Goal: Task Accomplishment & Management: Manage account settings

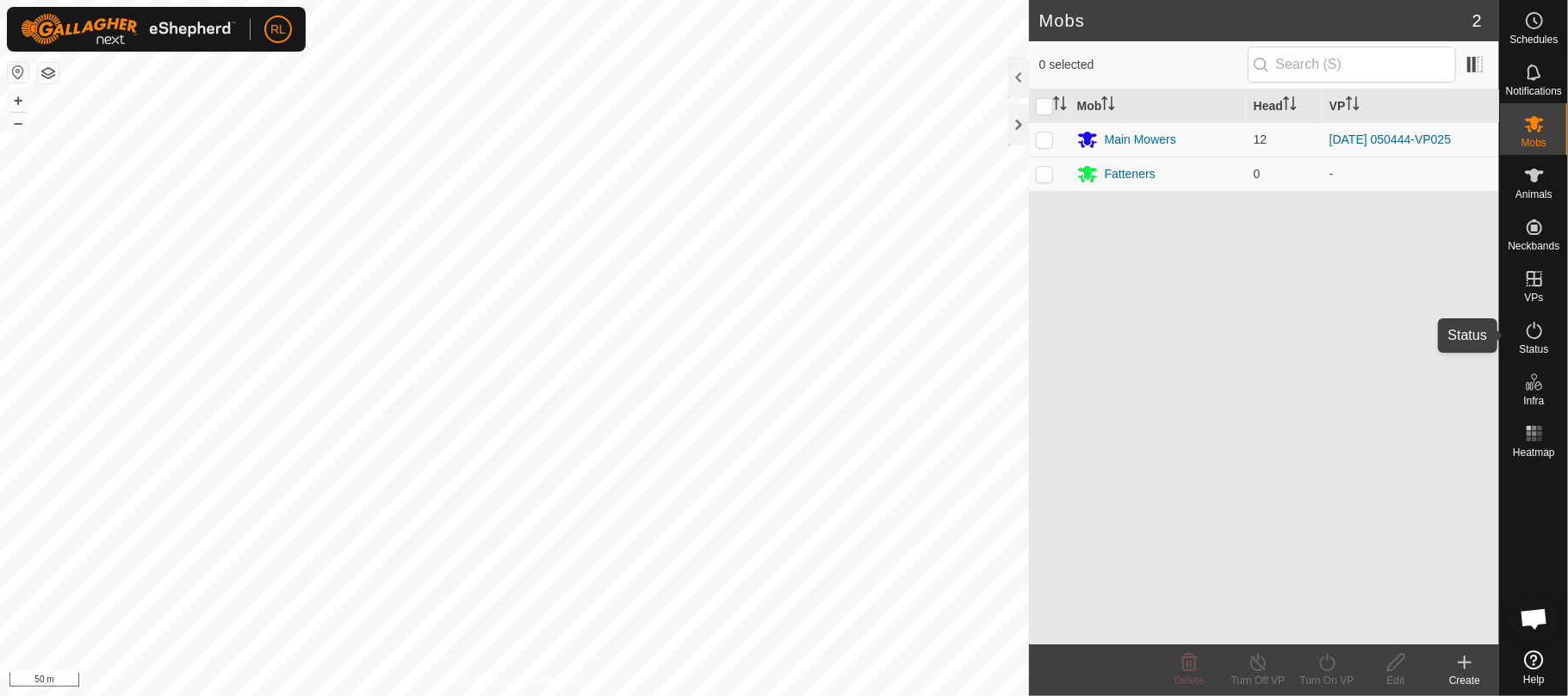
click at [1537, 320] on icon at bounding box center [1534, 330] width 21 height 21
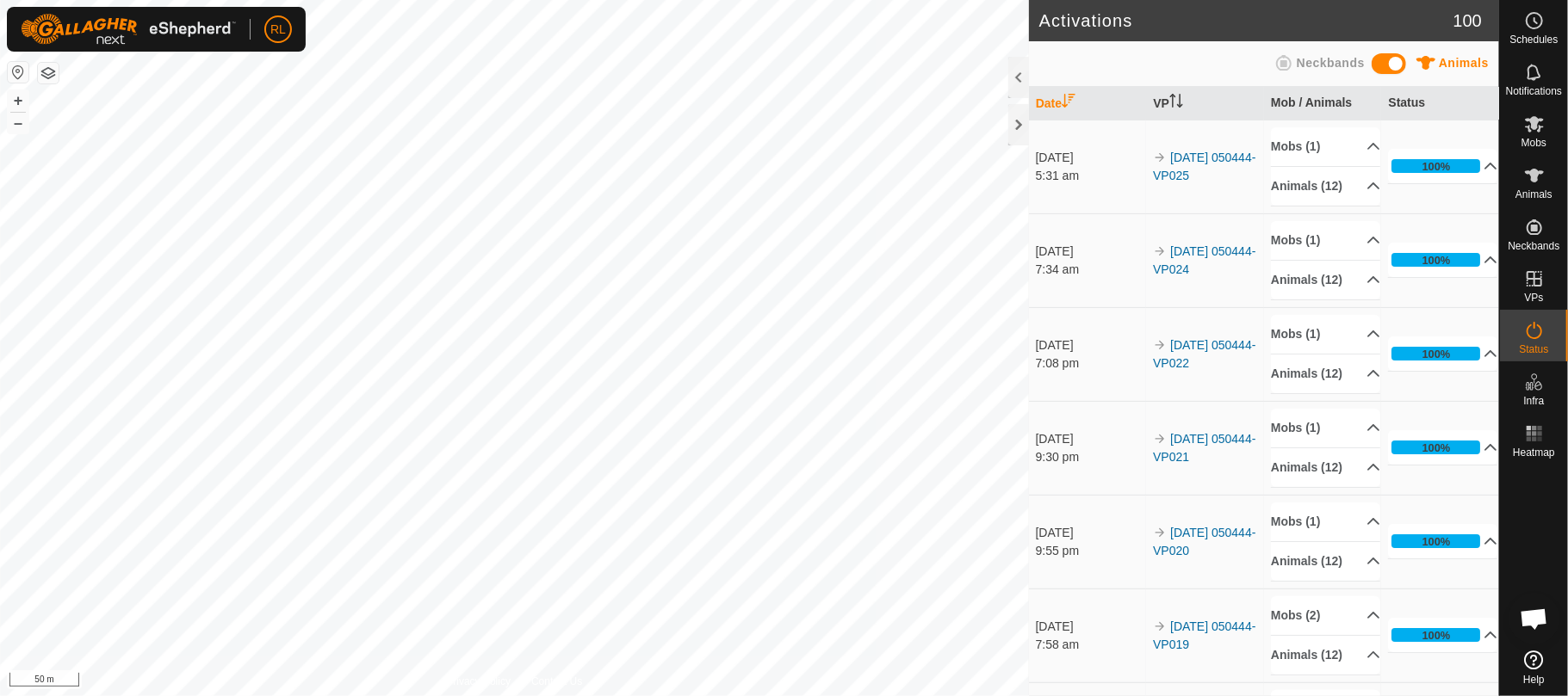
click at [1533, 341] on es-activation-svg-icon at bounding box center [1534, 330] width 31 height 28
click at [1193, 173] on link "[DATE] 050444-VP025" at bounding box center [1204, 166] width 102 height 31
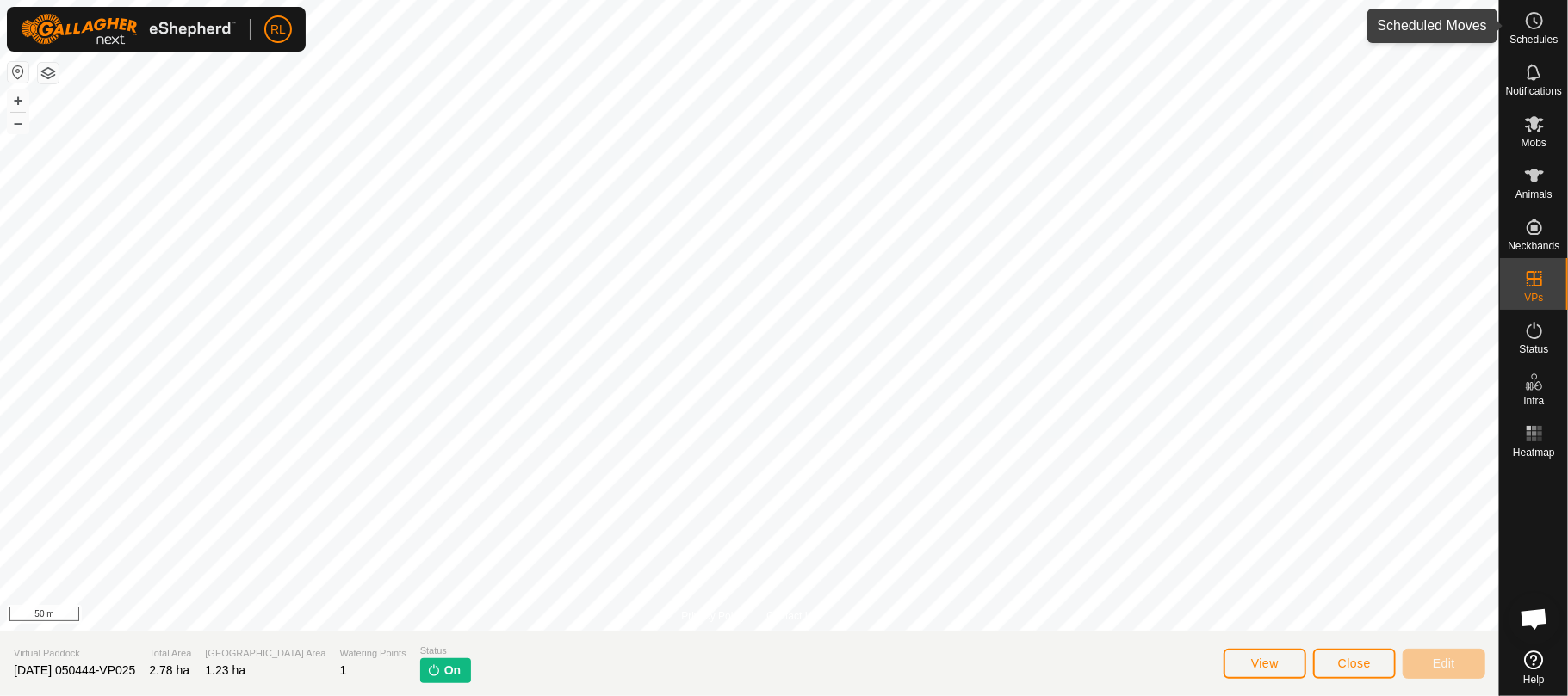
click at [1527, 28] on icon at bounding box center [1534, 21] width 21 height 21
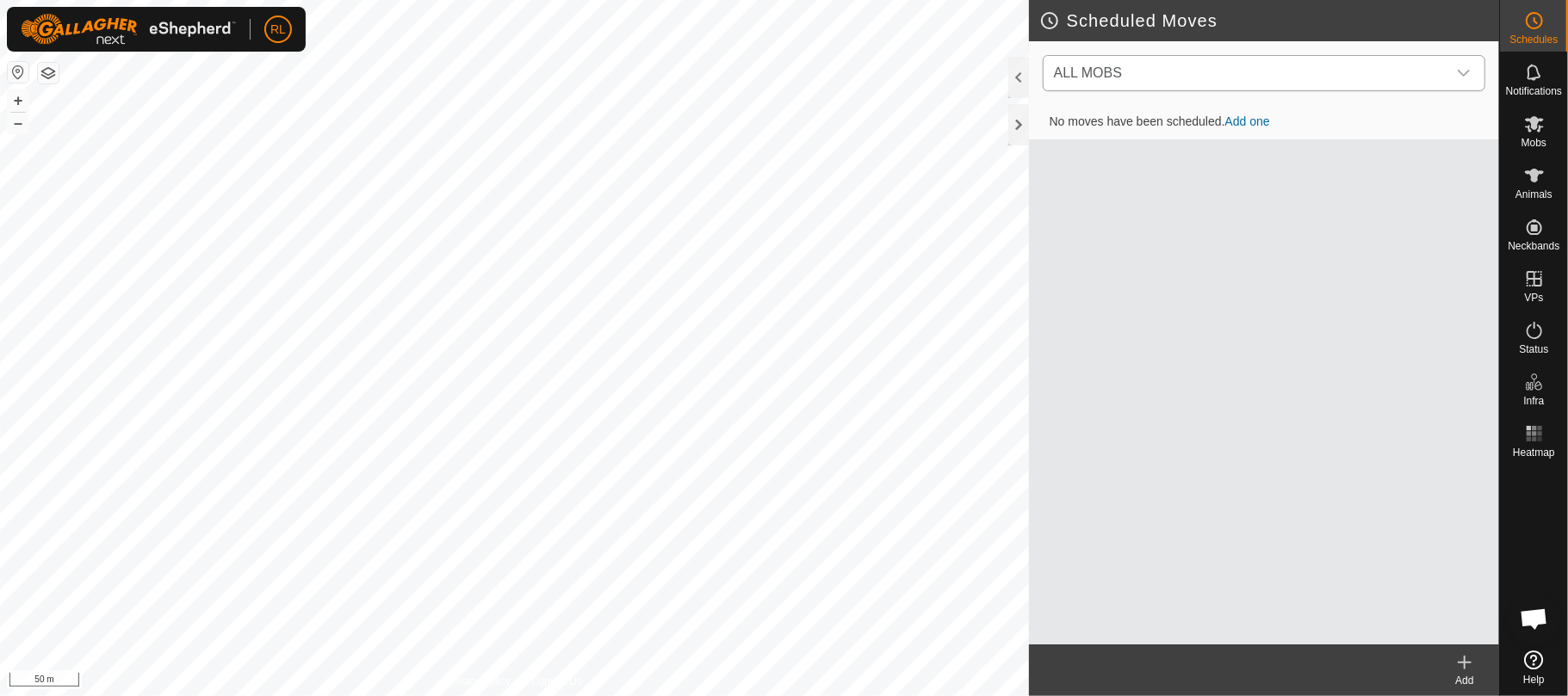
click at [1466, 75] on icon "dropdown trigger" at bounding box center [1463, 73] width 13 height 13
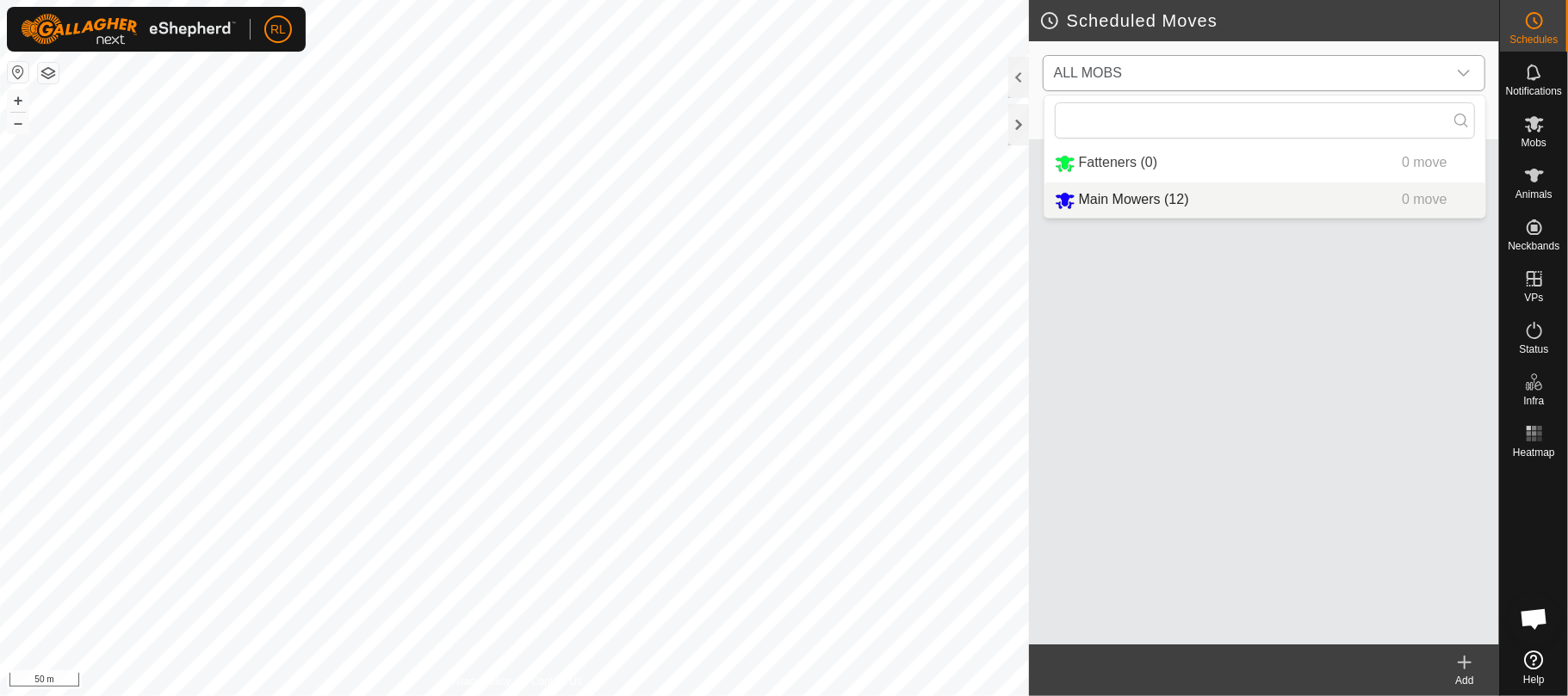
click at [1140, 201] on li "Main Mowers (12) 0 move" at bounding box center [1265, 199] width 441 height 35
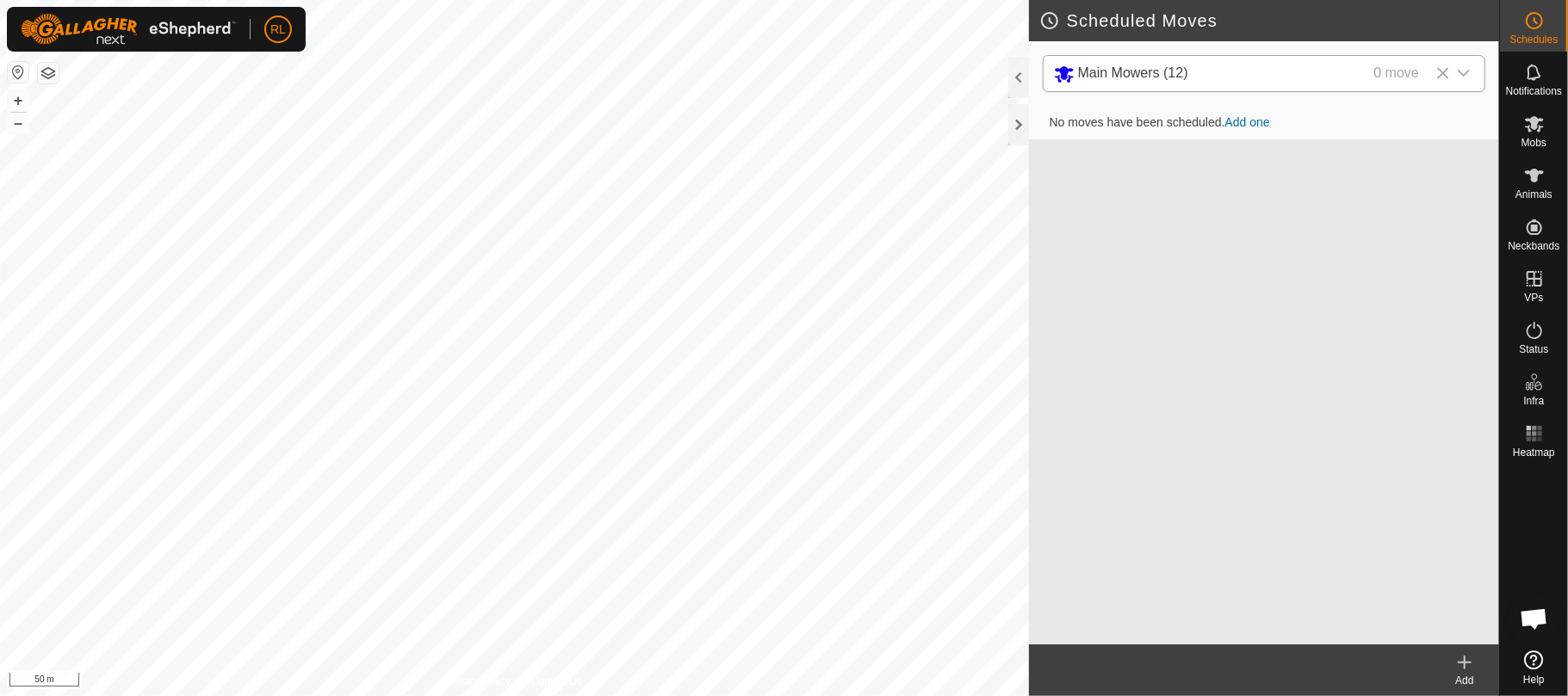
click at [1261, 122] on link "Add one" at bounding box center [1248, 122] width 45 height 13
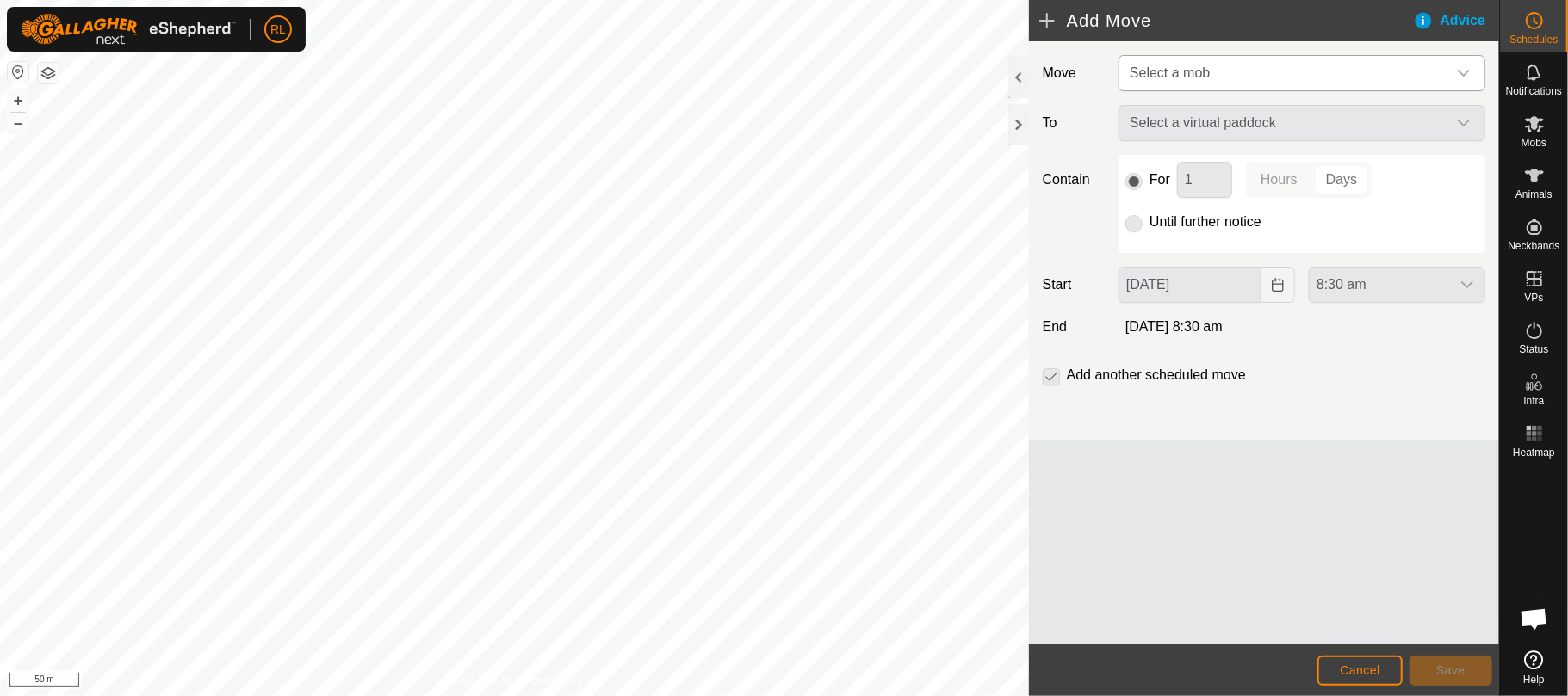
click at [1464, 83] on div "dropdown trigger" at bounding box center [1464, 73] width 34 height 34
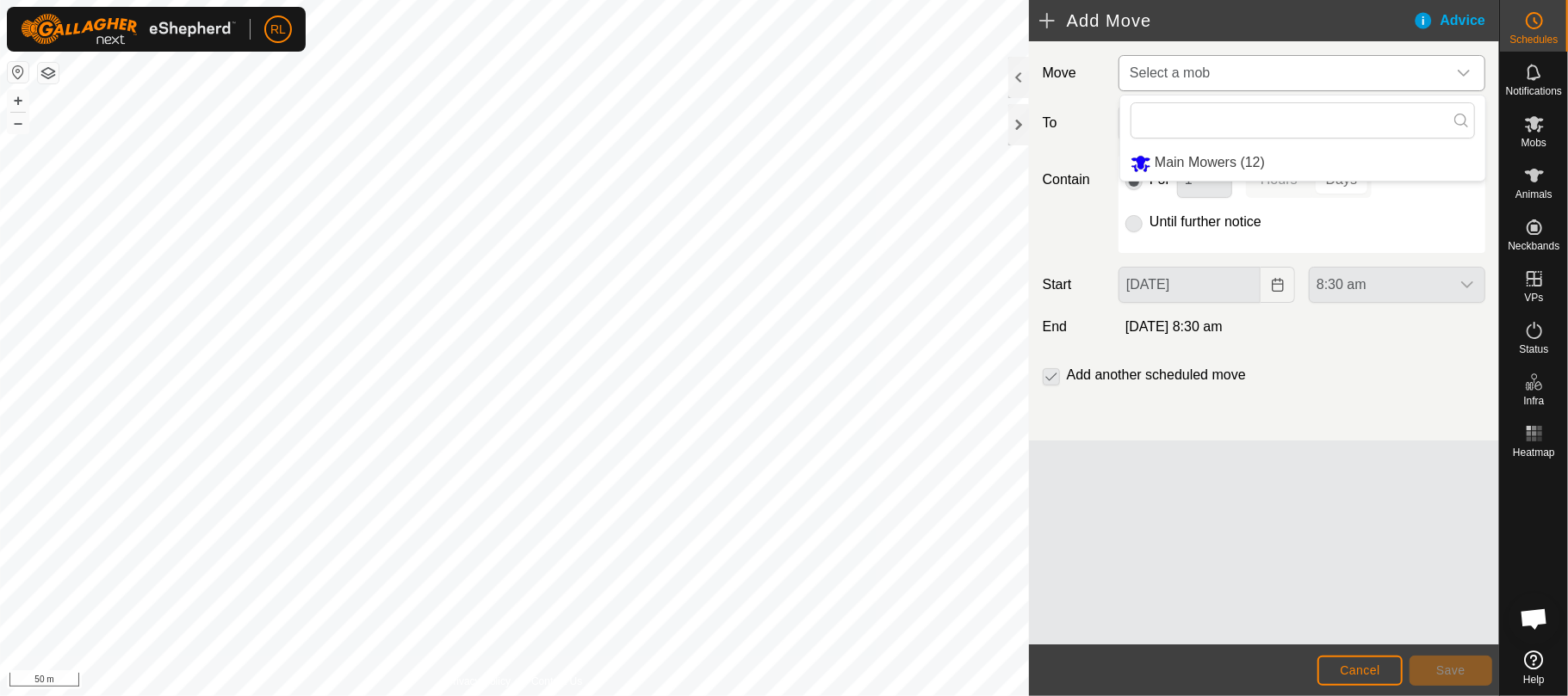
click at [1245, 161] on li "Main Mowers (12)" at bounding box center [1302, 162] width 365 height 35
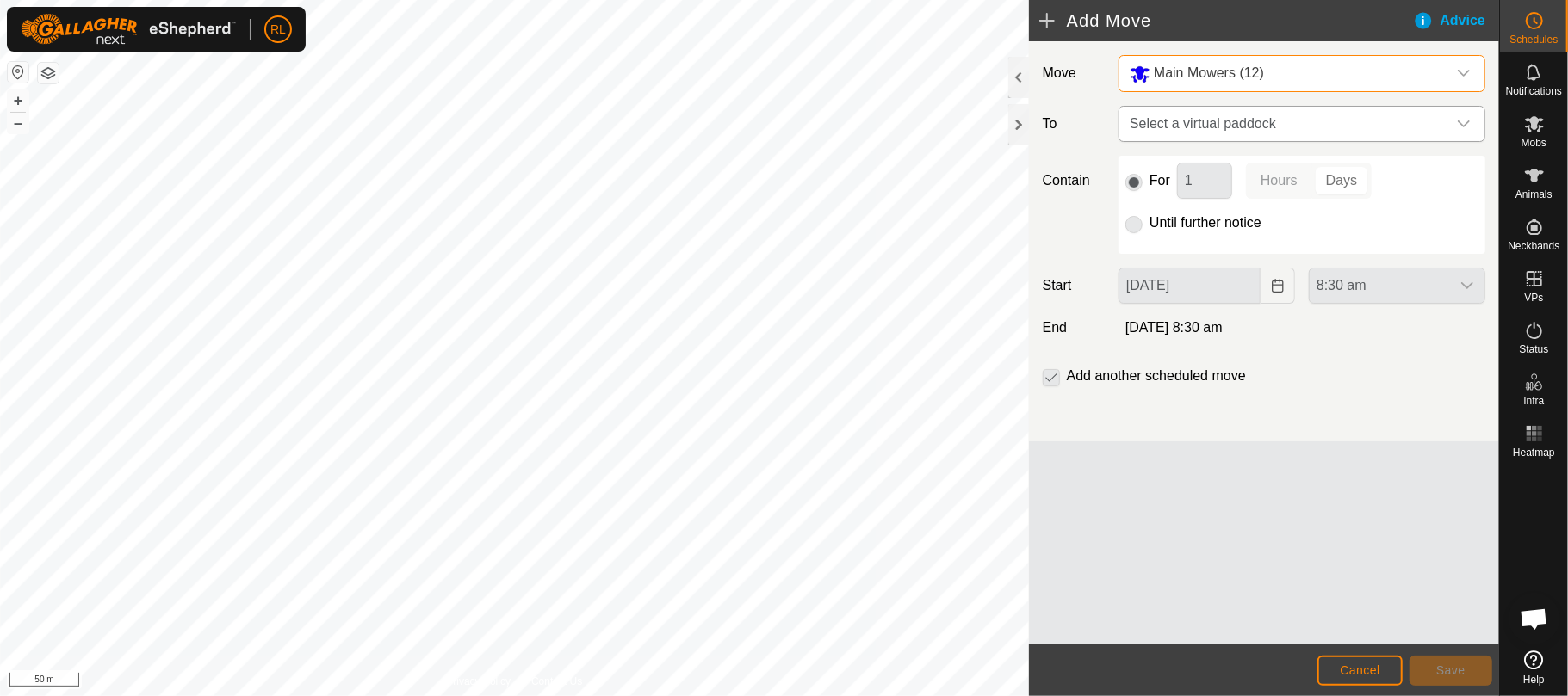
click at [1248, 117] on span "Select a virtual paddock" at bounding box center [1284, 124] width 324 height 34
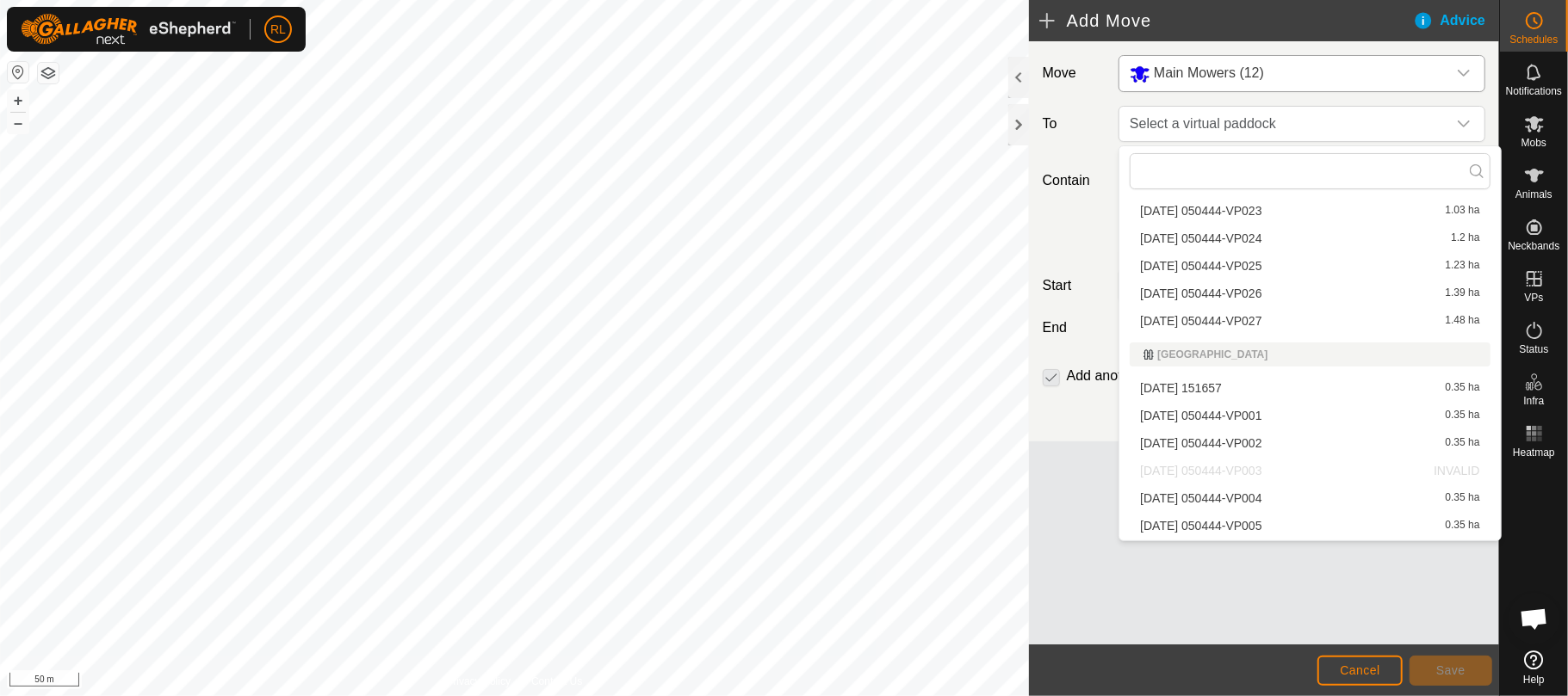
scroll to position [350, 0]
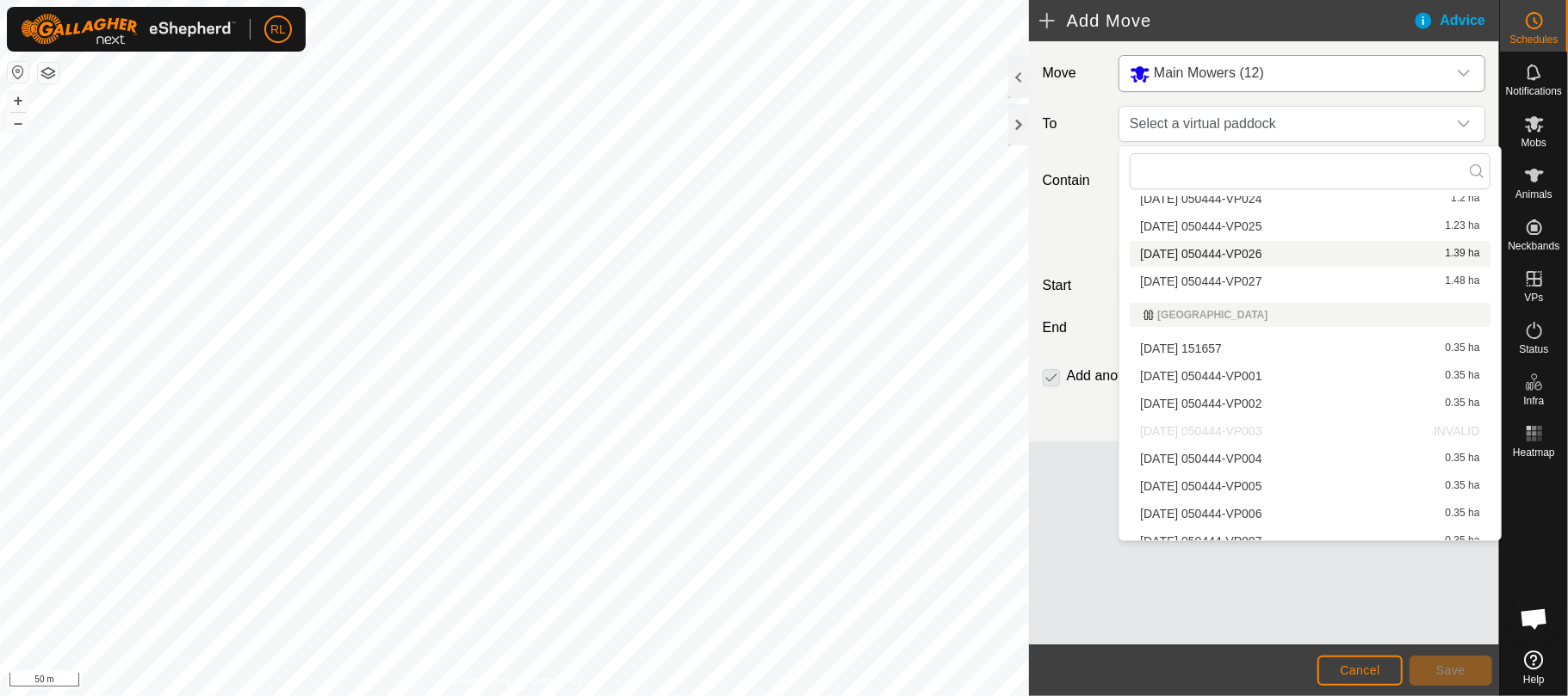
click at [1247, 251] on li "[DATE] 050444-VP026 1.39 ha" at bounding box center [1310, 254] width 360 height 26
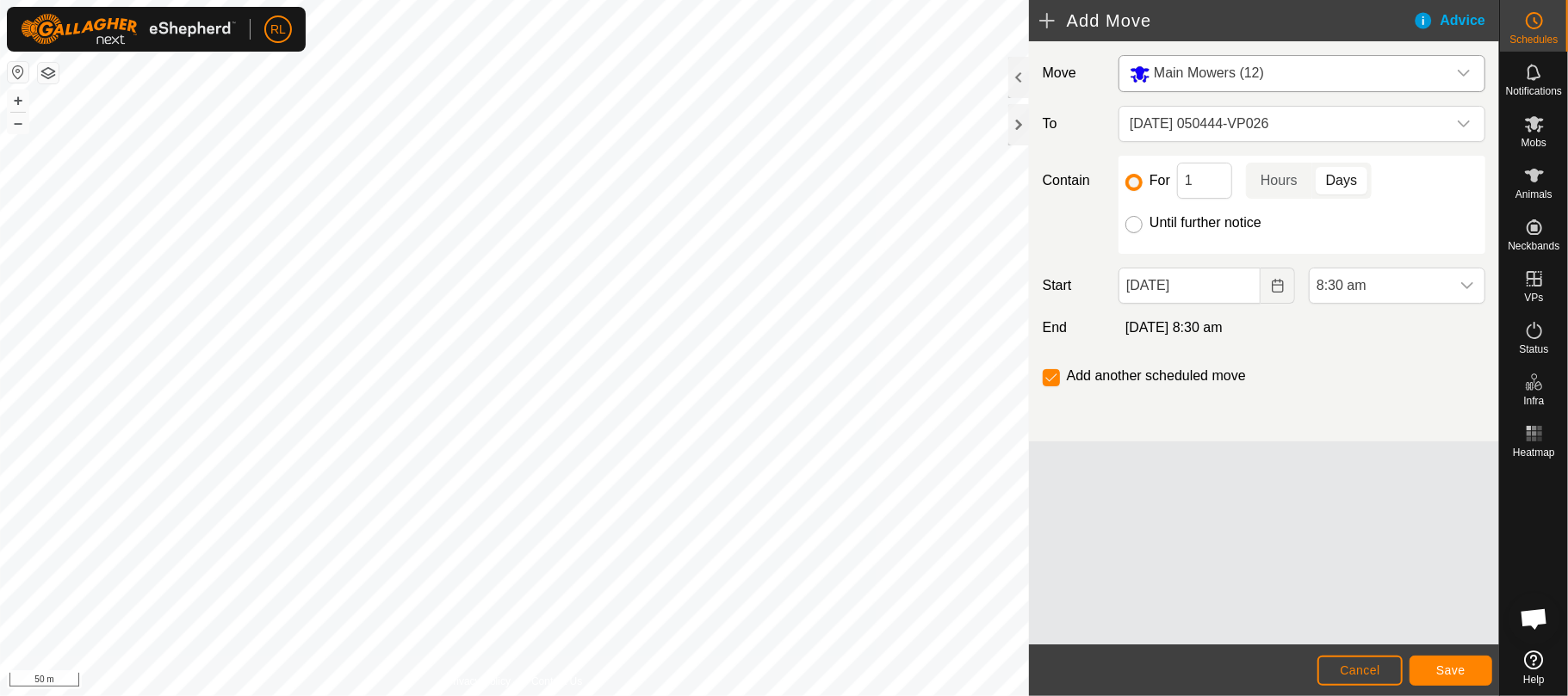
click at [1134, 233] on input "Until further notice" at bounding box center [1134, 224] width 17 height 17
radio input "true"
checkbox input "false"
click at [1276, 286] on icon "Choose Date" at bounding box center [1277, 285] width 13 height 13
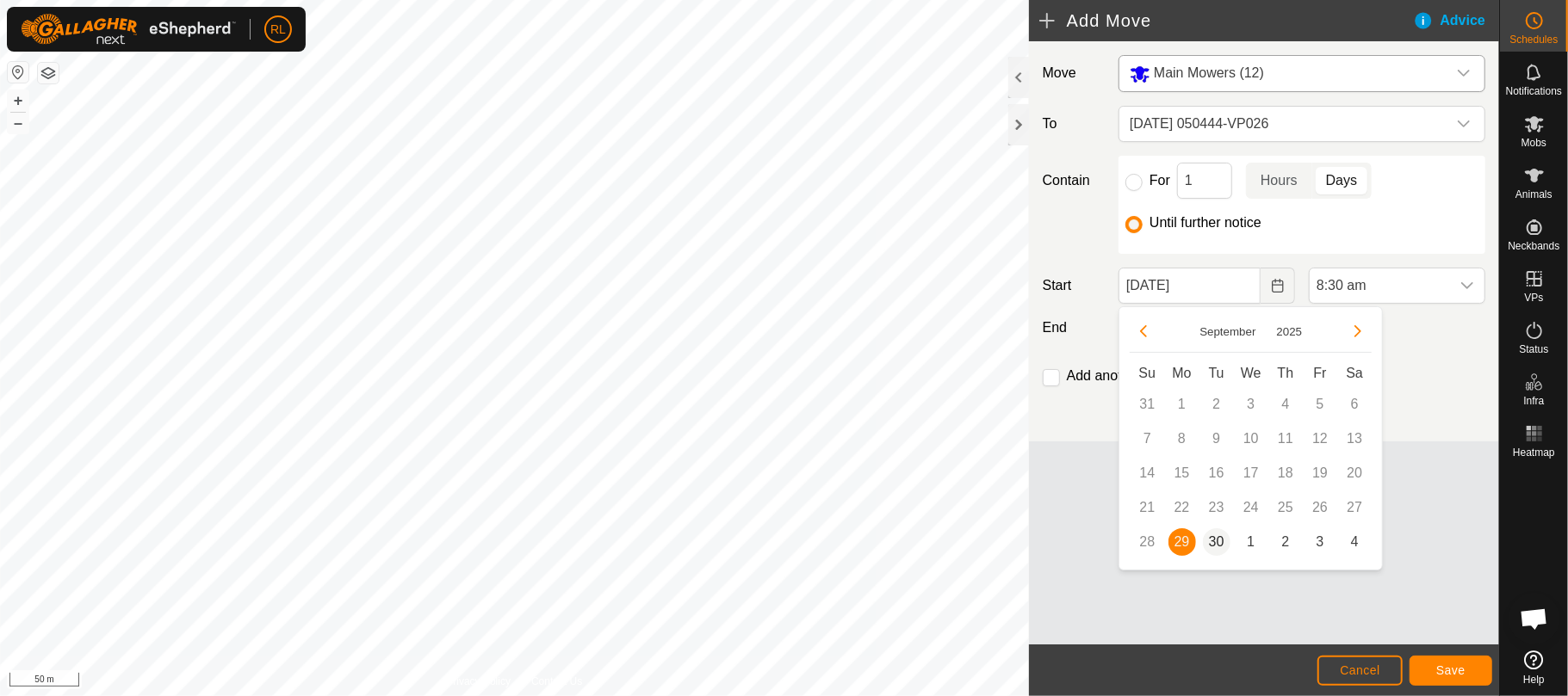
click at [1221, 541] on span "30" at bounding box center [1216, 542] width 28 height 28
type input "[DATE]"
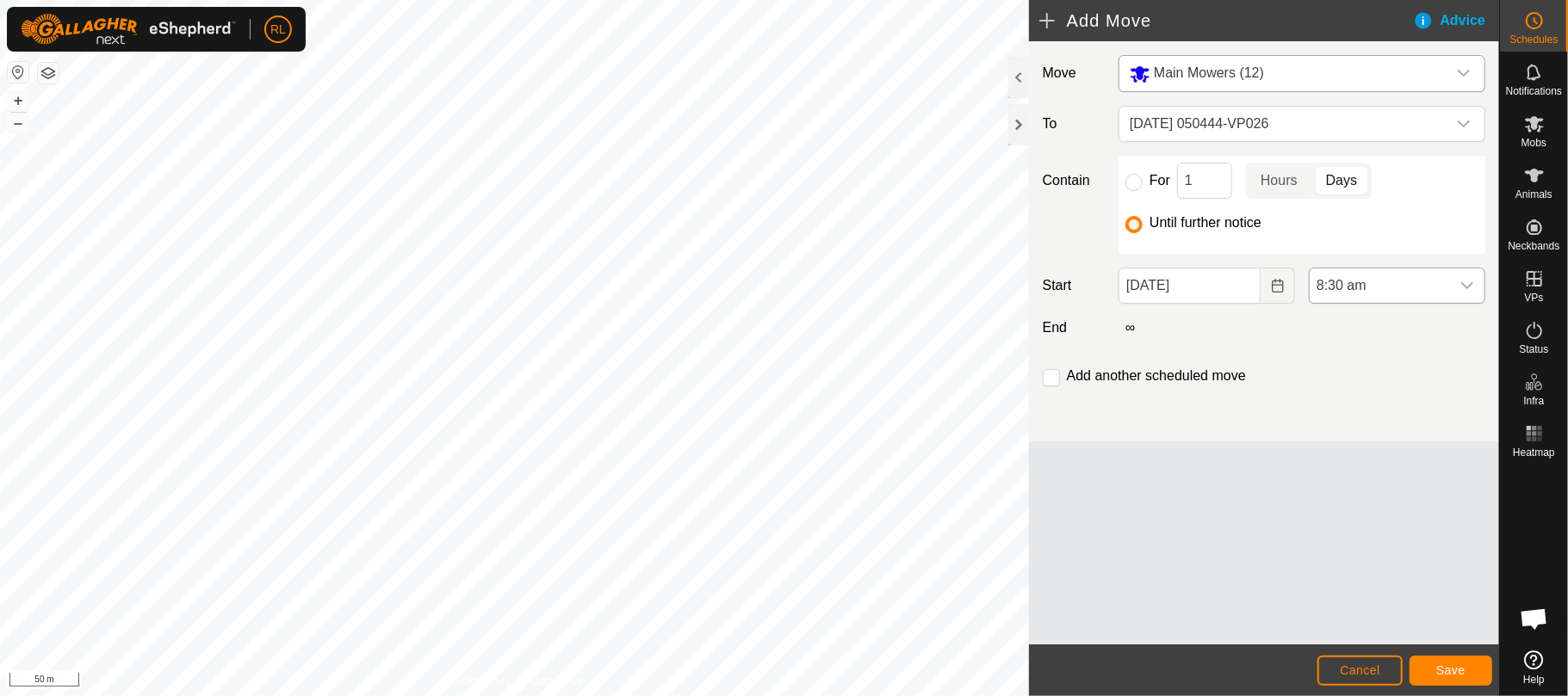
click at [1475, 286] on div "dropdown trigger" at bounding box center [1467, 285] width 34 height 34
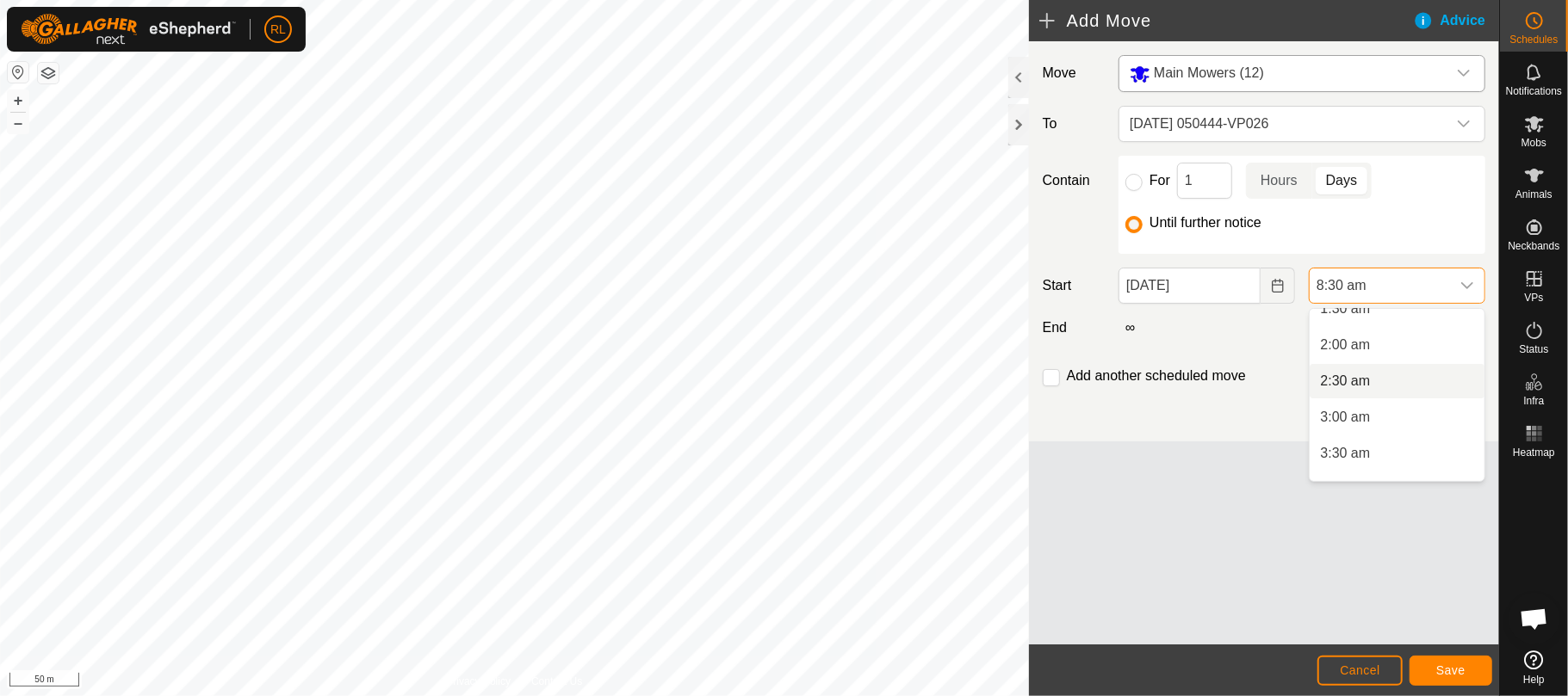
scroll to position [241, 0]
click at [1352, 372] on li "4:00 am" at bounding box center [1397, 374] width 175 height 34
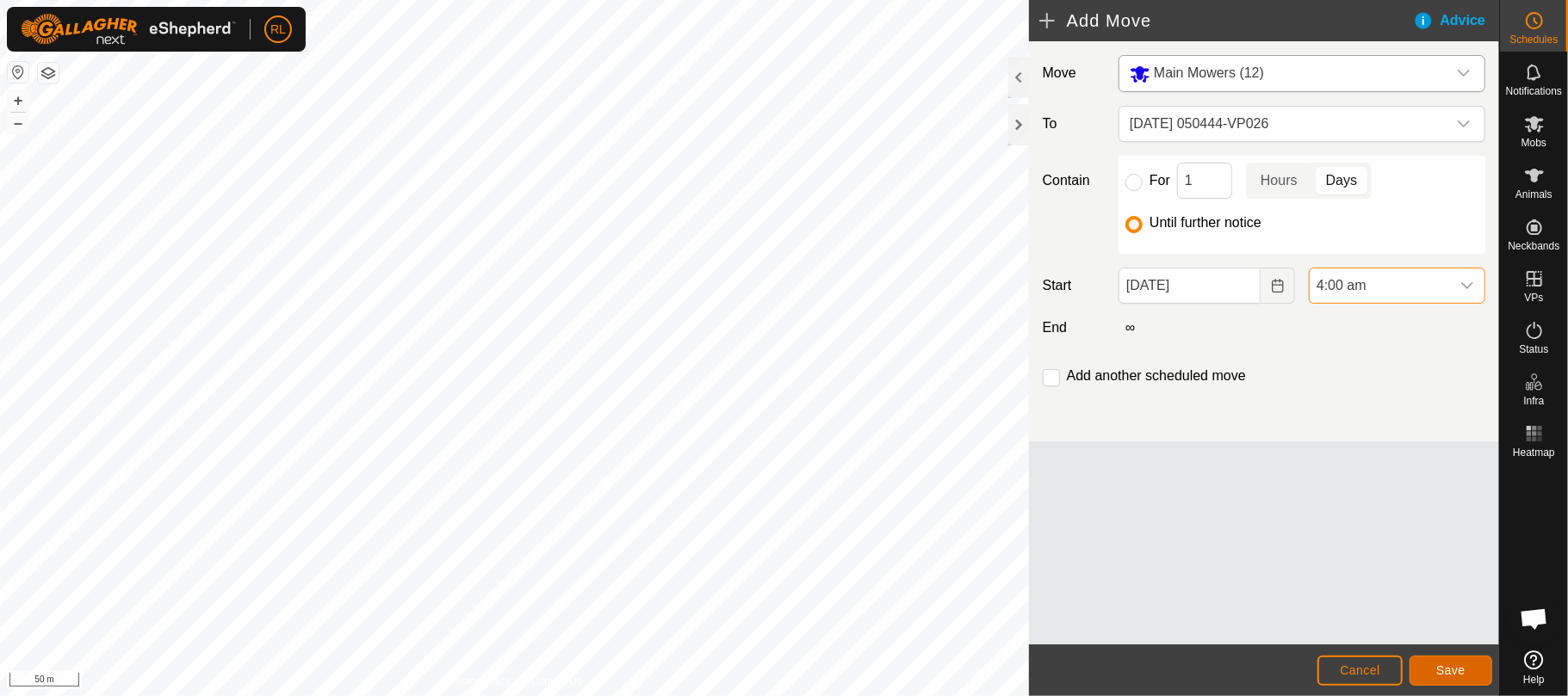
click at [1460, 668] on span "Save" at bounding box center [1450, 670] width 30 height 13
